Goal: Task Accomplishment & Management: Use online tool/utility

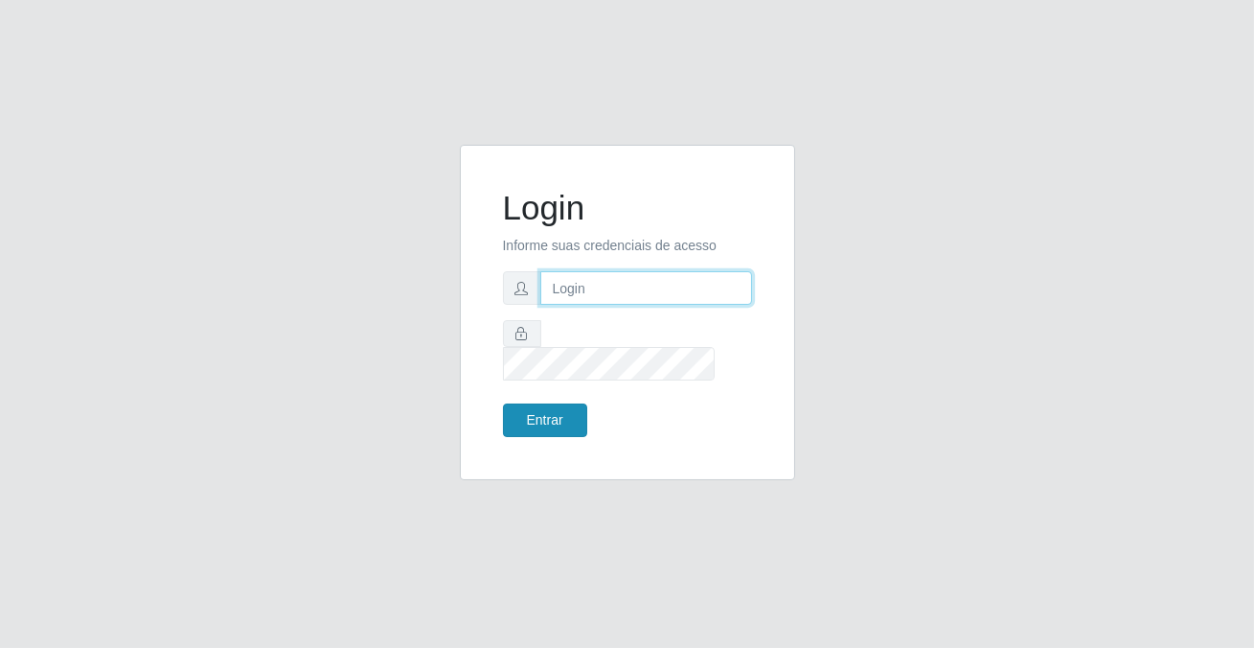
type input "[PERSON_NAME][EMAIL_ADDRESS][DOMAIN_NAME]"
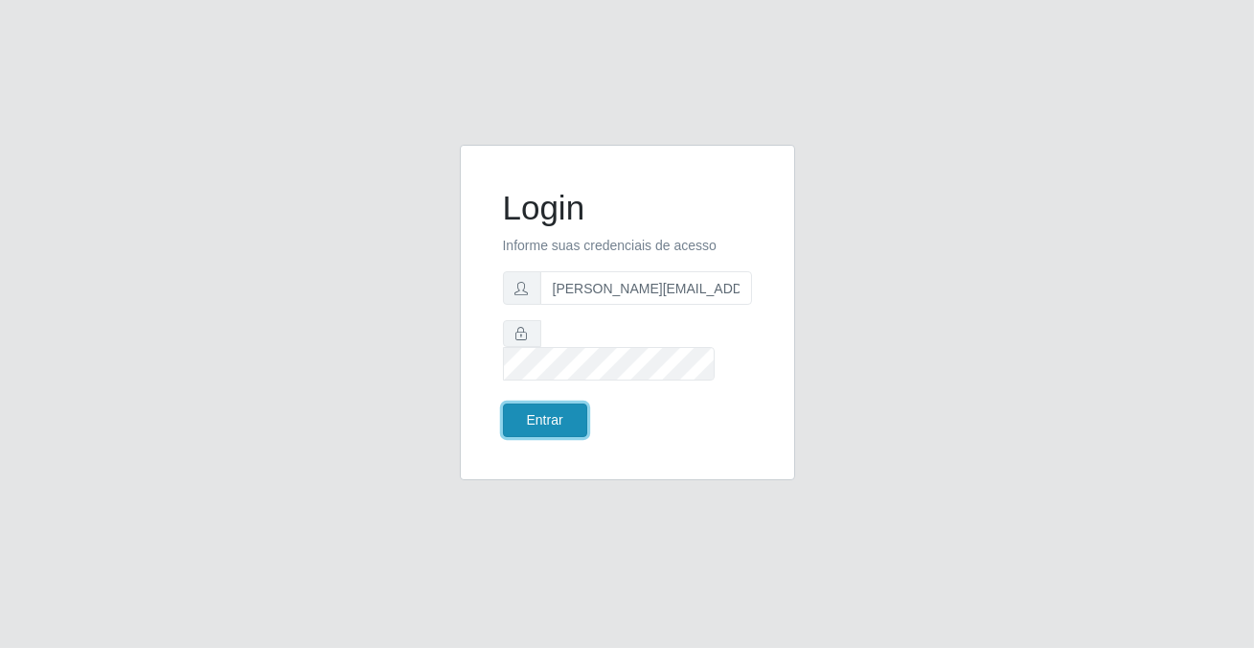
click at [540, 411] on button "Entrar" at bounding box center [545, 420] width 84 height 34
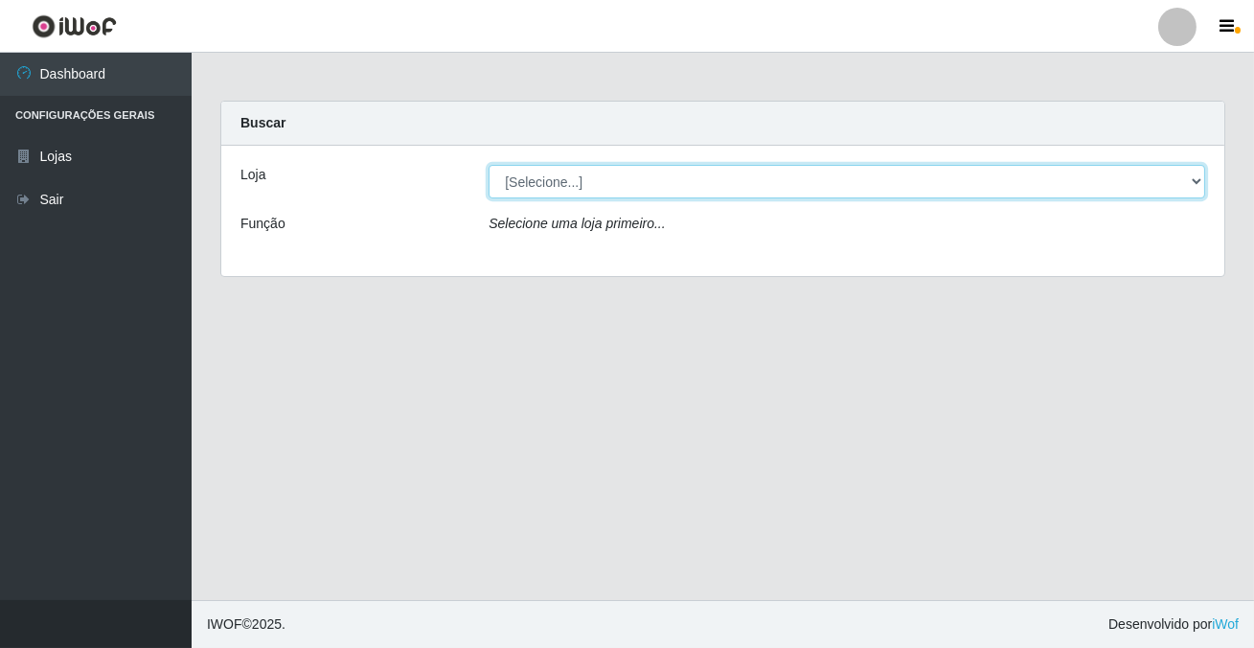
click at [539, 178] on select "[Selecione...] Rede Potiguar 2 - Macaíba" at bounding box center [847, 182] width 717 height 34
select select "101"
click at [489, 165] on select "[Selecione...] Rede Potiguar 2 - Macaíba" at bounding box center [847, 182] width 717 height 34
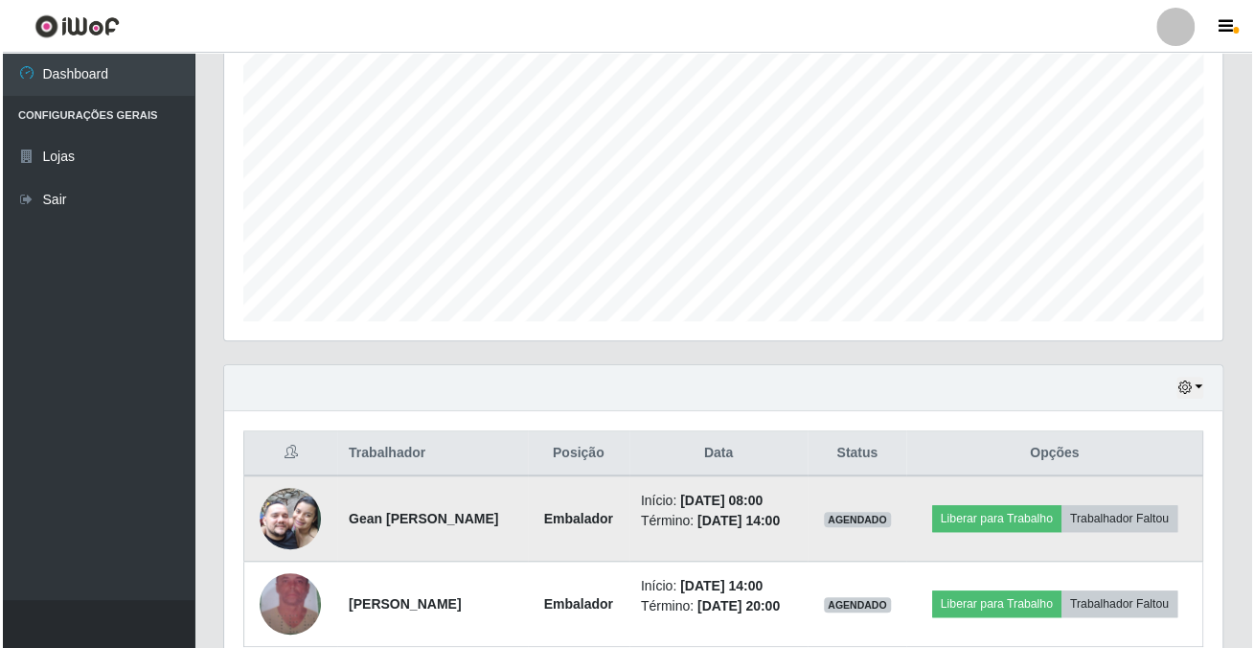
scroll to position [451, 0]
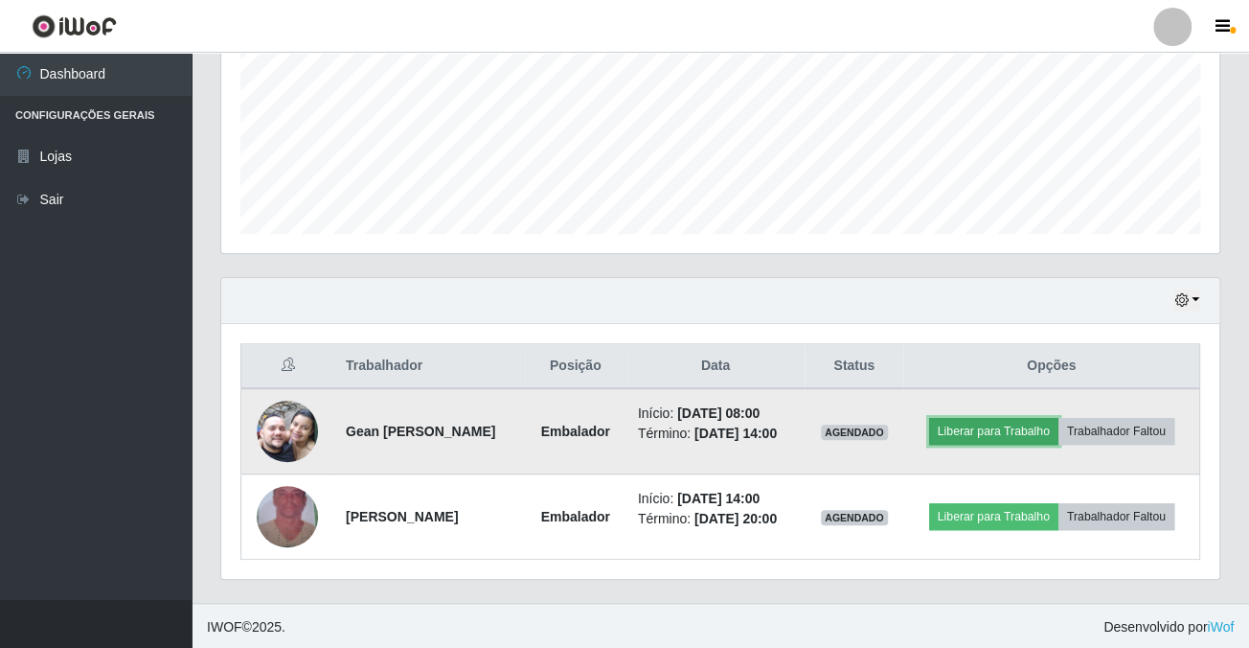
click at [977, 432] on button "Liberar para Trabalho" at bounding box center [993, 431] width 129 height 27
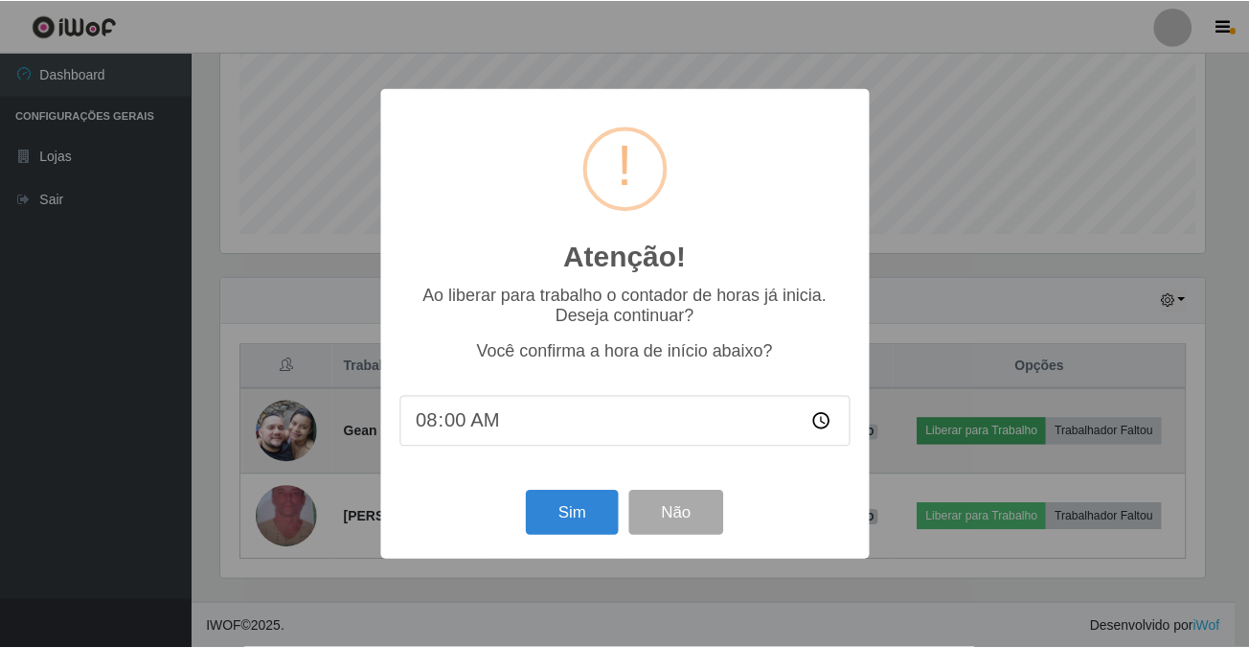
scroll to position [398, 988]
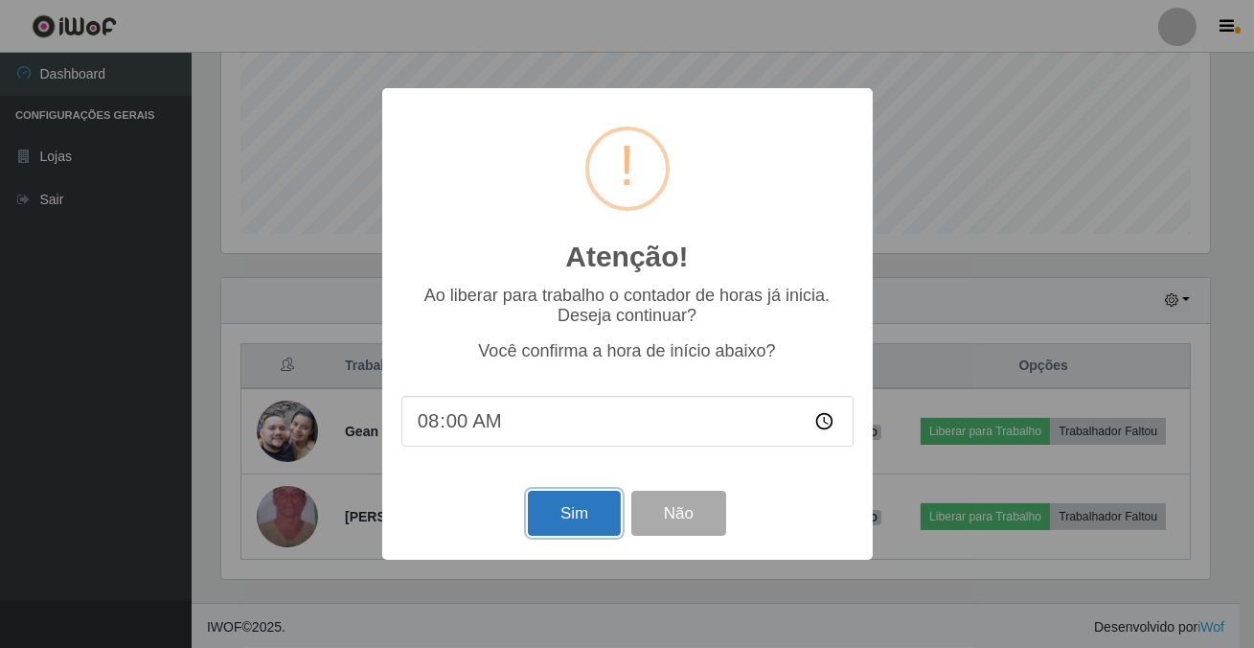
click at [569, 522] on button "Sim" at bounding box center [574, 513] width 93 height 45
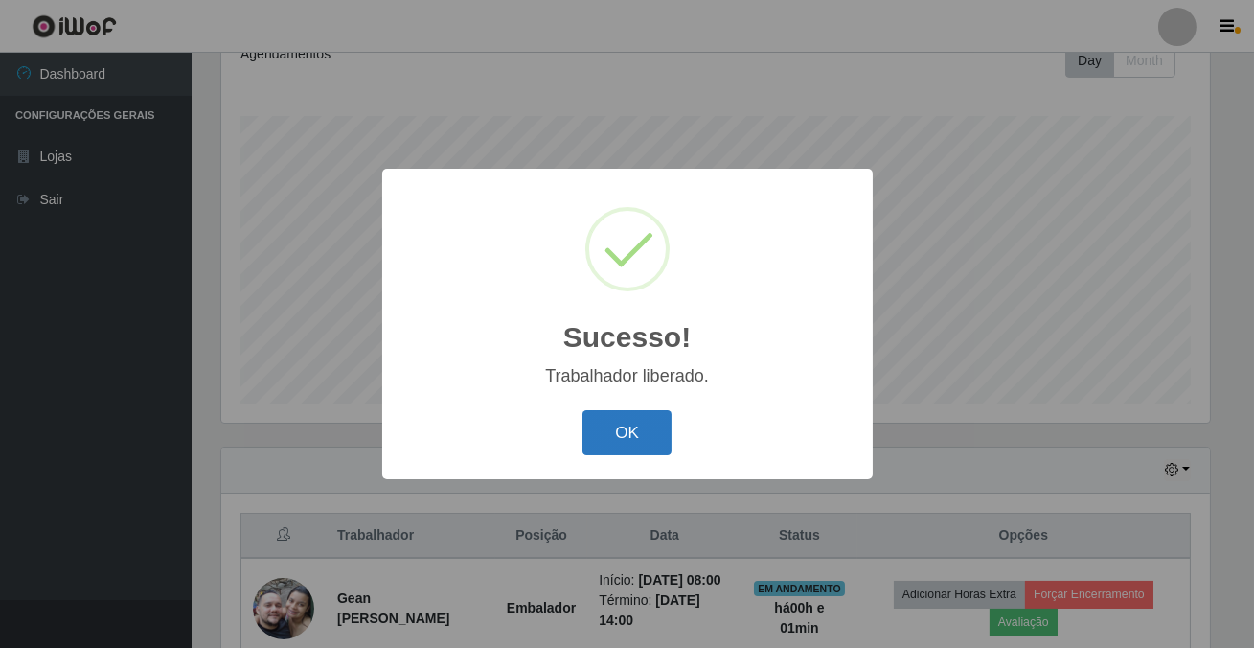
click at [623, 452] on button "OK" at bounding box center [627, 432] width 89 height 45
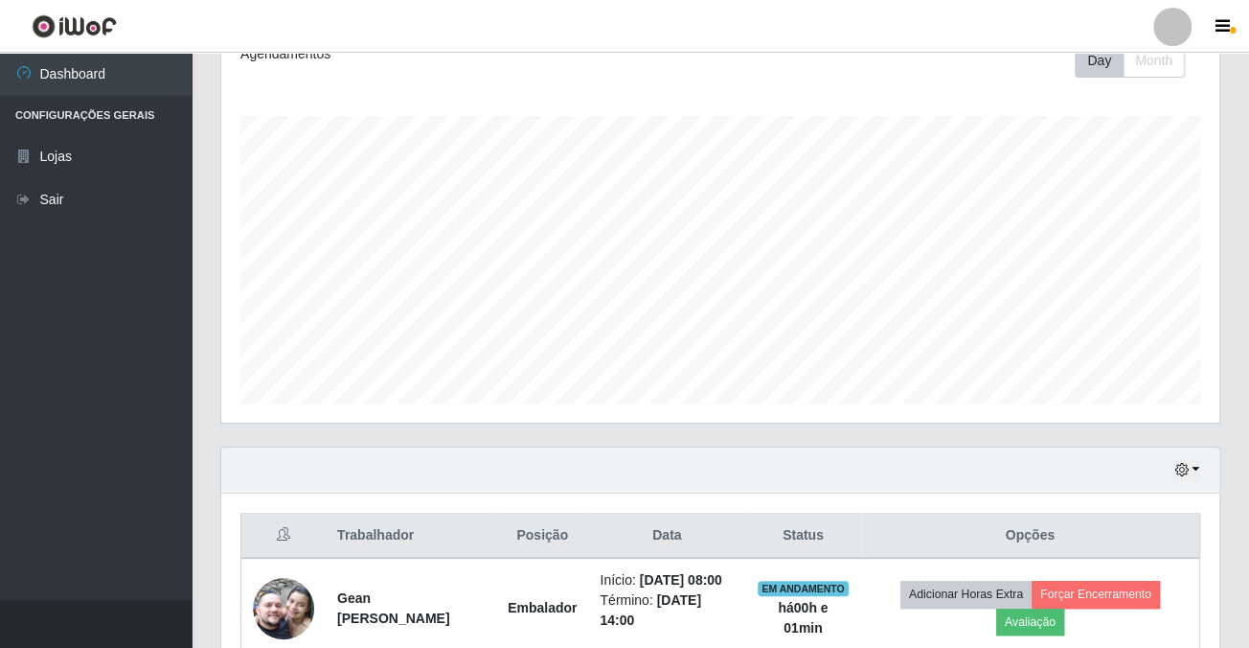
scroll to position [480, 0]
